Goal: Task Accomplishment & Management: Use online tool/utility

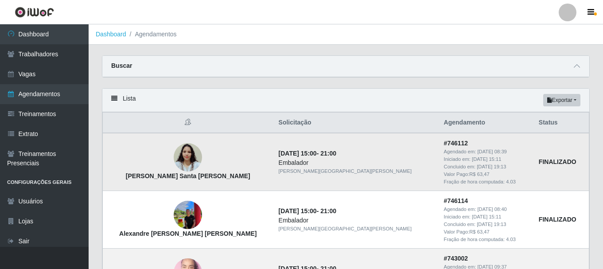
click at [191, 156] on img at bounding box center [188, 157] width 28 height 51
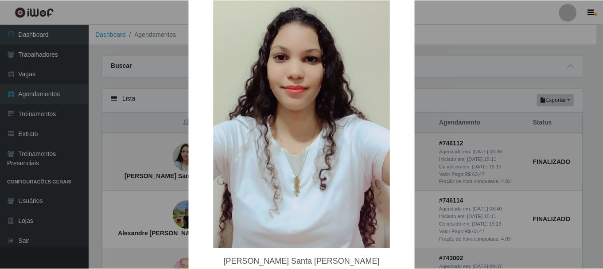
scroll to position [133, 0]
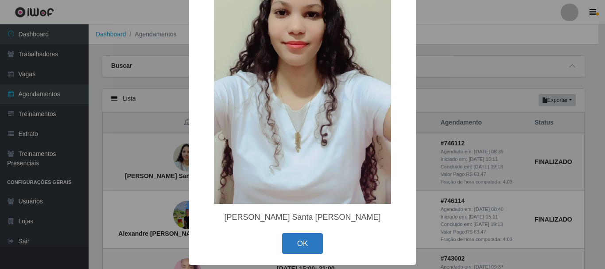
click at [297, 245] on button "OK" at bounding box center [302, 243] width 41 height 21
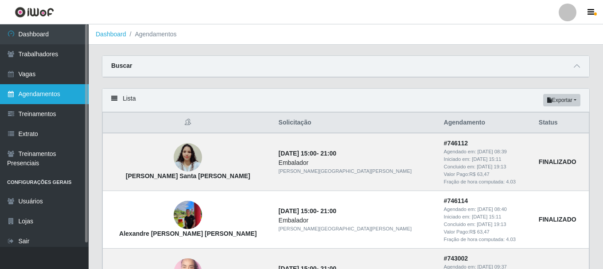
click at [41, 97] on link "Agendamentos" at bounding box center [44, 94] width 89 height 20
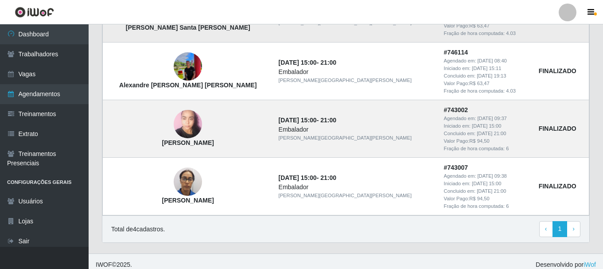
scroll to position [156, 0]
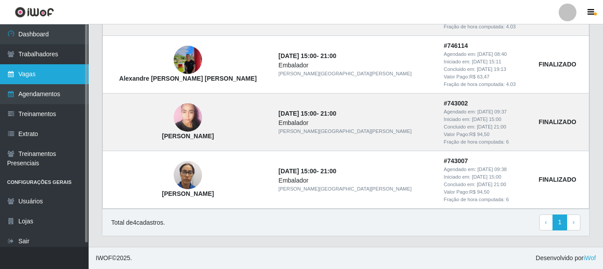
click at [30, 70] on link "Vagas" at bounding box center [44, 74] width 89 height 20
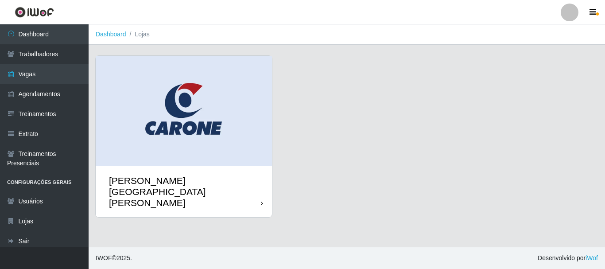
click at [176, 182] on div "[PERSON_NAME][GEOGRAPHIC_DATA][PERSON_NAME]" at bounding box center [185, 192] width 152 height 34
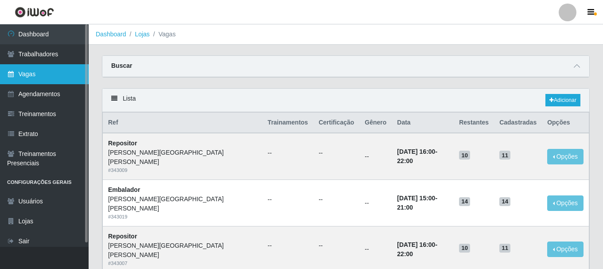
click at [31, 73] on link "Vagas" at bounding box center [44, 74] width 89 height 20
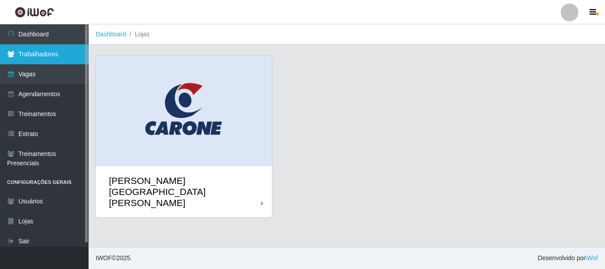
click at [42, 55] on link "Trabalhadores" at bounding box center [44, 54] width 89 height 20
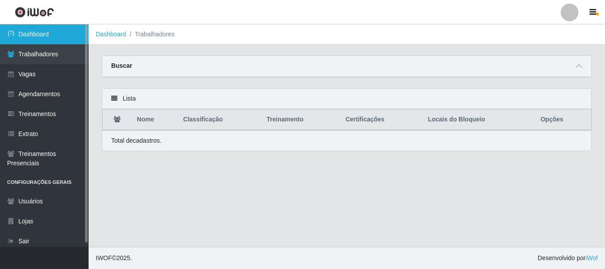
click at [45, 36] on link "Dashboard" at bounding box center [44, 34] width 89 height 20
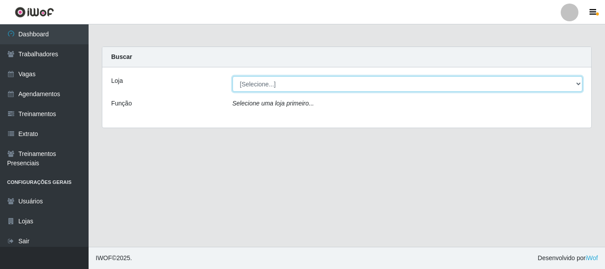
click at [265, 88] on select "[Selecione...] [GEOGRAPHIC_DATA][PERSON_NAME][GEOGRAPHIC_DATA][PERSON_NAME]" at bounding box center [408, 84] width 351 height 16
select select "524"
click at [233, 76] on select "[Selecione...] [GEOGRAPHIC_DATA][PERSON_NAME][GEOGRAPHIC_DATA][PERSON_NAME]" at bounding box center [408, 84] width 351 height 16
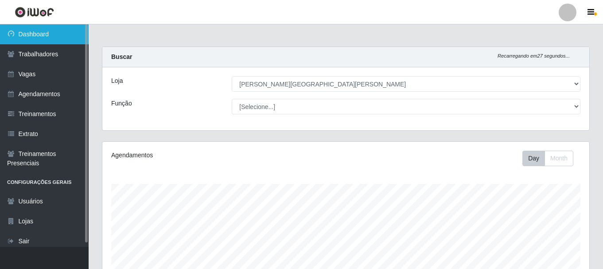
click at [39, 35] on link "Dashboard" at bounding box center [44, 34] width 89 height 20
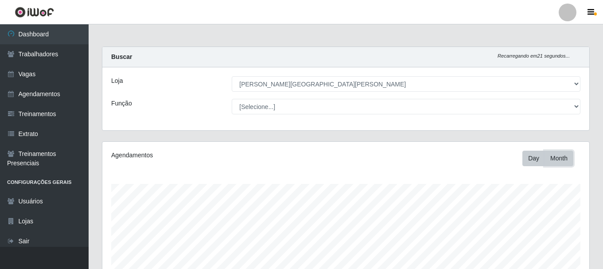
click at [553, 158] on button "Month" at bounding box center [559, 159] width 29 height 16
click at [592, 12] on icon "button" at bounding box center [591, 12] width 7 height 8
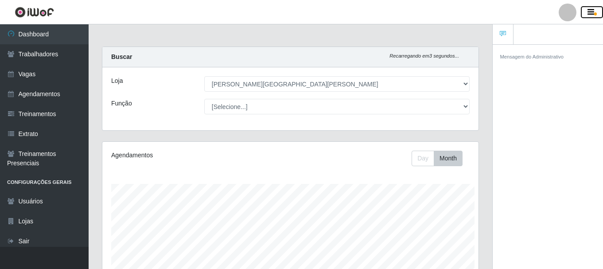
scroll to position [443041, 442848]
click at [592, 12] on icon "button" at bounding box center [591, 12] width 7 height 8
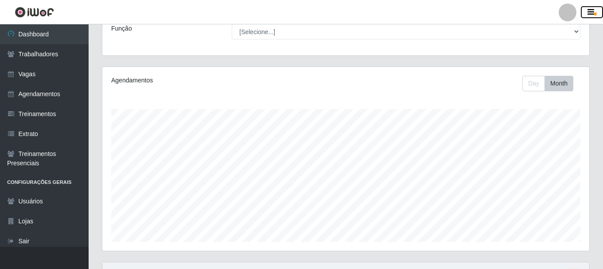
scroll to position [162, 0]
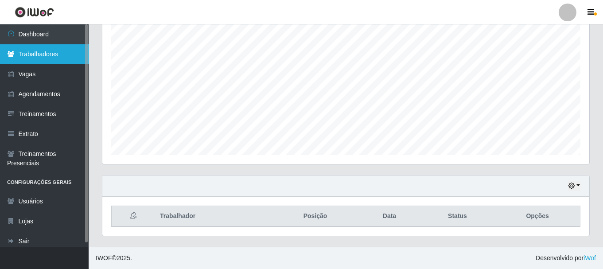
click at [37, 52] on link "Trabalhadores" at bounding box center [44, 54] width 89 height 20
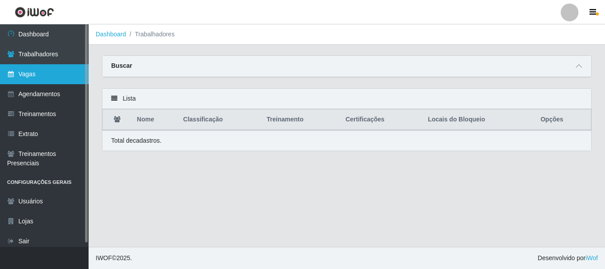
click at [28, 75] on link "Vagas" at bounding box center [44, 74] width 89 height 20
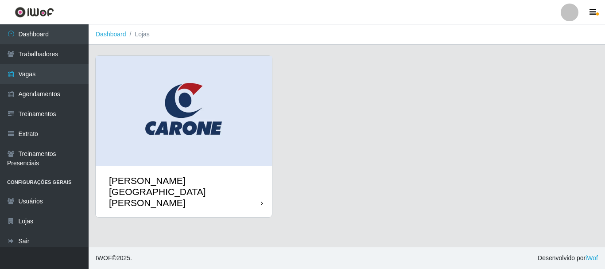
click at [150, 179] on div "[PERSON_NAME][GEOGRAPHIC_DATA][PERSON_NAME]" at bounding box center [185, 192] width 152 height 34
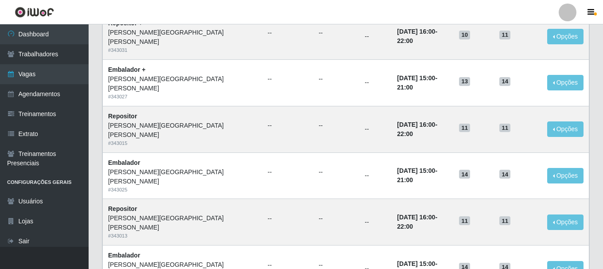
scroll to position [482, 0]
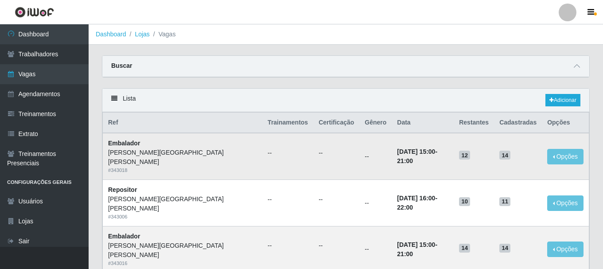
click at [120, 144] on strong "Embalador" at bounding box center [124, 143] width 32 height 7
click at [397, 152] on time "23/09/2025, 15:00" at bounding box center [416, 151] width 38 height 7
click at [135, 154] on div "[PERSON_NAME][GEOGRAPHIC_DATA][PERSON_NAME]" at bounding box center [182, 157] width 149 height 19
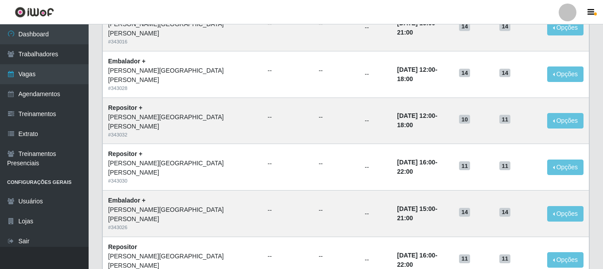
scroll to position [89, 0]
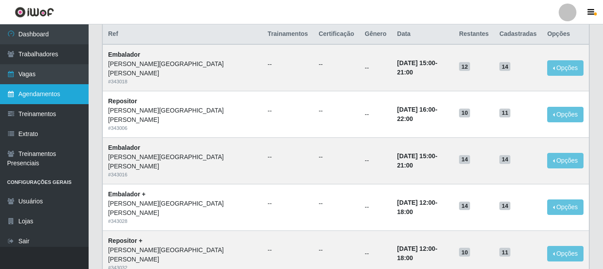
click at [31, 94] on link "Agendamentos" at bounding box center [44, 94] width 89 height 20
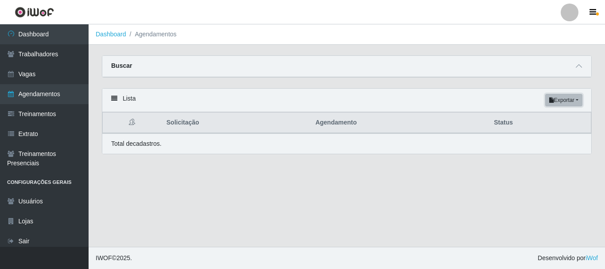
click at [562, 101] on button "Exportar" at bounding box center [564, 100] width 37 height 12
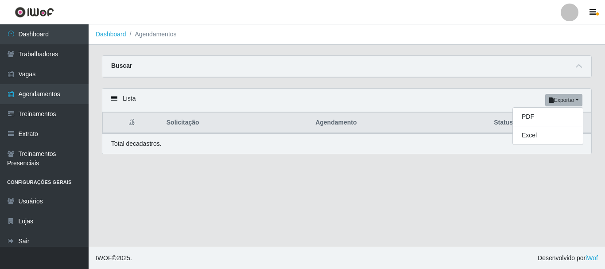
click at [517, 159] on div "Lista Exportar PDF Excel Solicitação Agendamento Status Total de cadastros." at bounding box center [347, 126] width 504 height 77
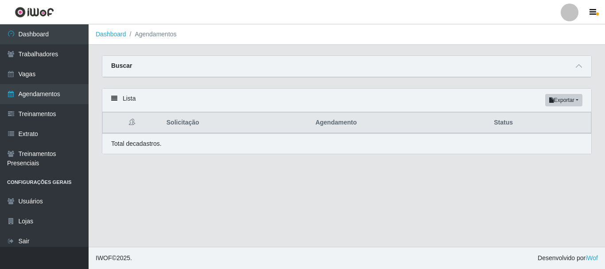
click at [111, 101] on div "Lista Exportar PDF Excel" at bounding box center [346, 100] width 489 height 23
click at [117, 99] on icon at bounding box center [114, 98] width 6 height 6
click at [117, 60] on div "Buscar" at bounding box center [346, 66] width 489 height 21
click at [118, 65] on strong "Buscar" at bounding box center [121, 65] width 21 height 7
click at [581, 64] on icon at bounding box center [579, 66] width 6 height 6
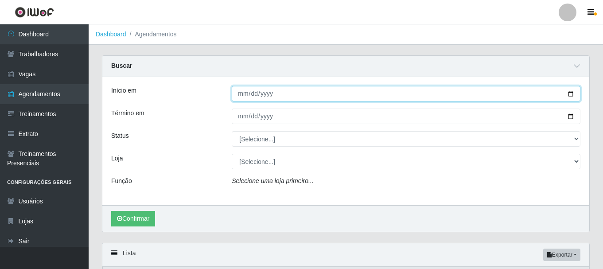
click at [272, 94] on input "Início em" at bounding box center [406, 94] width 349 height 16
click at [243, 92] on input "Início em" at bounding box center [406, 94] width 349 height 16
click at [573, 94] on input "Início em" at bounding box center [406, 94] width 349 height 16
type input "2025-09-19"
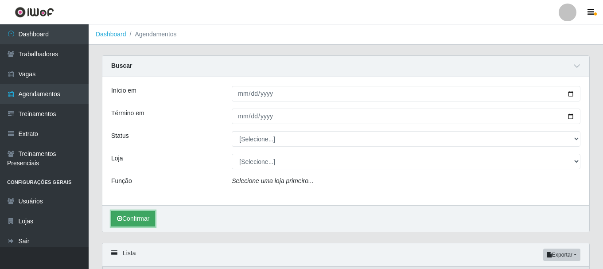
click at [142, 216] on button "Confirmar" at bounding box center [133, 219] width 44 height 16
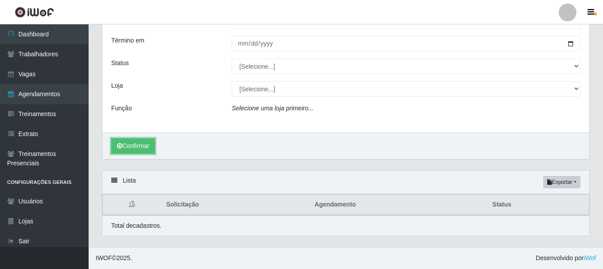
scroll to position [73, 0]
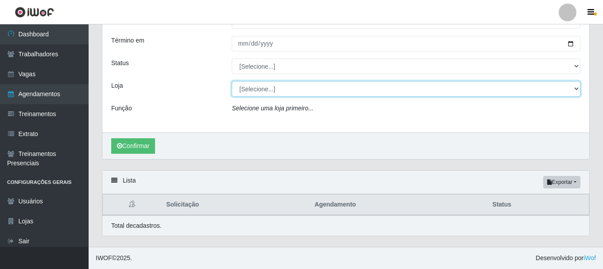
click at [285, 90] on select "[Selecione...] [GEOGRAPHIC_DATA][PERSON_NAME][GEOGRAPHIC_DATA][PERSON_NAME]" at bounding box center [406, 89] width 349 height 16
select select "524"
click at [232, 81] on select "[Selecione...] [GEOGRAPHIC_DATA][PERSON_NAME][GEOGRAPHIC_DATA][PERSON_NAME]" at bounding box center [406, 89] width 349 height 16
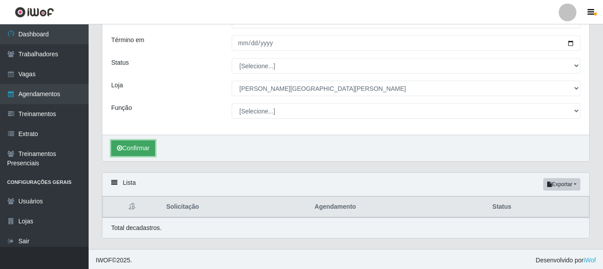
click at [137, 150] on button "Confirmar" at bounding box center [133, 149] width 44 height 16
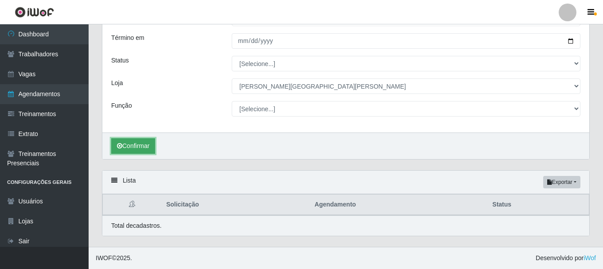
click at [149, 144] on button "Confirmar" at bounding box center [133, 146] width 44 height 16
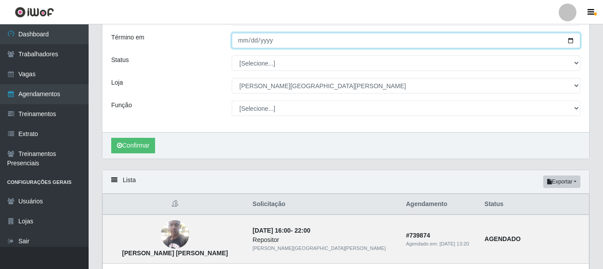
click at [256, 43] on input "Término em" at bounding box center [406, 41] width 349 height 16
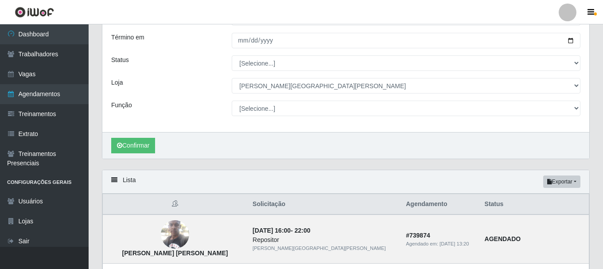
click at [166, 109] on div "Função" at bounding box center [165, 109] width 121 height 16
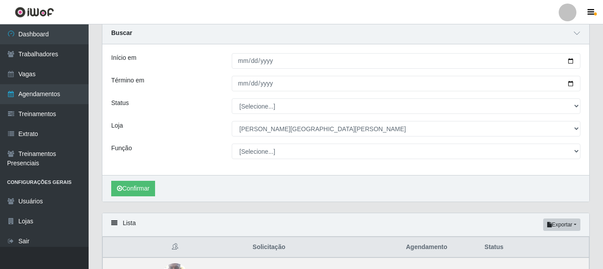
scroll to position [0, 0]
